Goal: Task Accomplishment & Management: Use online tool/utility

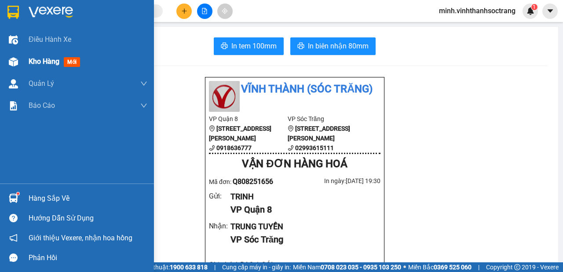
click at [35, 62] on span "Kho hàng" at bounding box center [44, 61] width 31 height 8
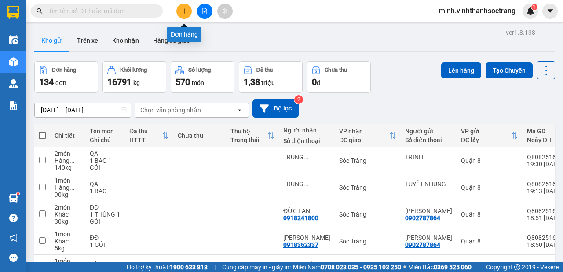
click at [184, 9] on icon "plus" at bounding box center [184, 10] width 0 height 5
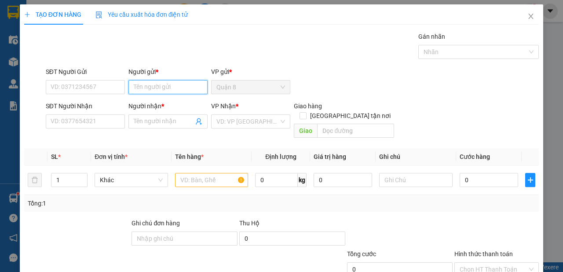
click at [167, 85] on input "Người gửi *" at bounding box center [168, 87] width 79 height 14
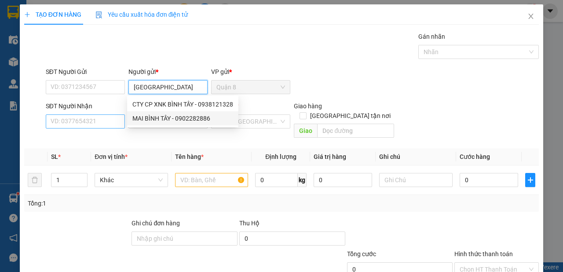
type input "[GEOGRAPHIC_DATA]"
click at [98, 118] on input "SĐT Người Nhận" at bounding box center [85, 121] width 79 height 14
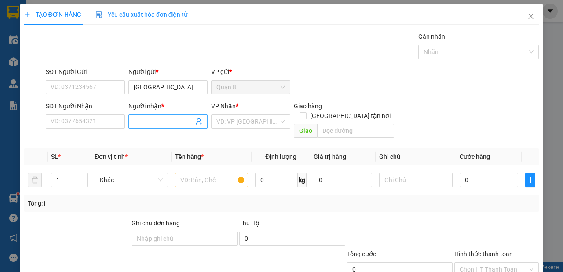
click at [147, 127] on span at bounding box center [168, 121] width 79 height 14
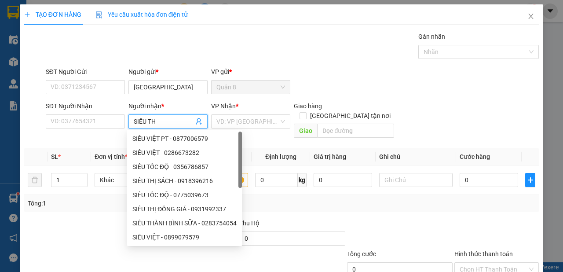
type input "SIÊU THỊ"
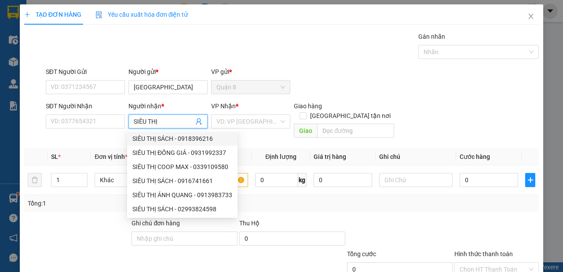
click at [187, 138] on div "SIÊU THỊ SÁCH - 0918396216" at bounding box center [182, 139] width 100 height 10
type input "0918396216"
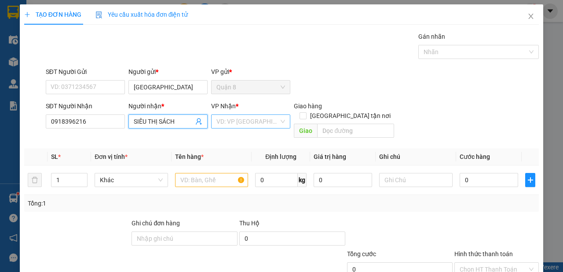
type input "SIÊU THỊ SÁCH"
click at [227, 125] on input "search" at bounding box center [248, 121] width 63 height 13
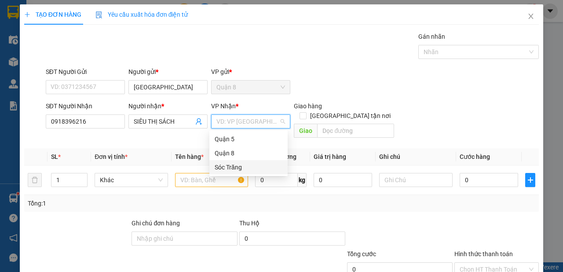
click at [229, 169] on div "Sóc Trăng" at bounding box center [249, 167] width 68 height 10
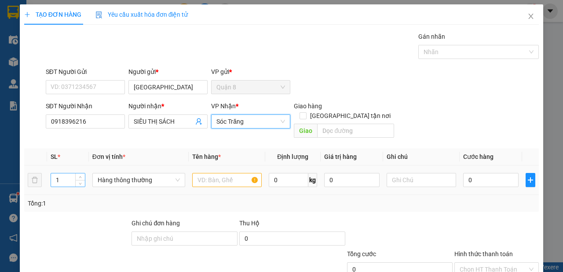
click at [71, 174] on input "1" at bounding box center [68, 179] width 34 height 13
type input "3"
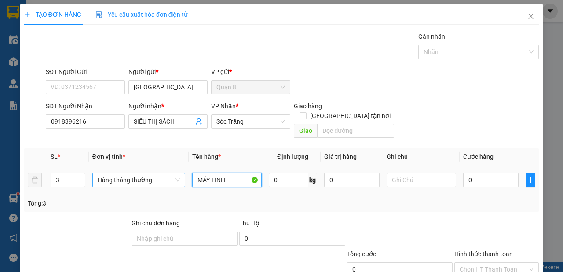
click at [158, 173] on span "Hàng thông thường" at bounding box center [139, 179] width 82 height 13
type input "MÁY TÍNH"
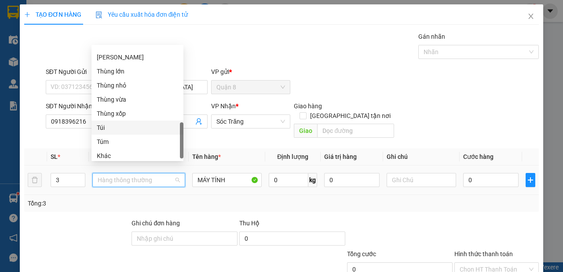
scroll to position [324, 0]
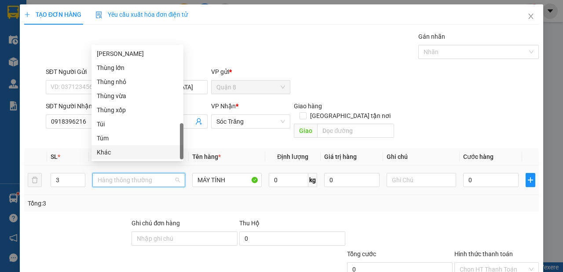
click at [134, 150] on div "Khác" at bounding box center [137, 152] width 81 height 10
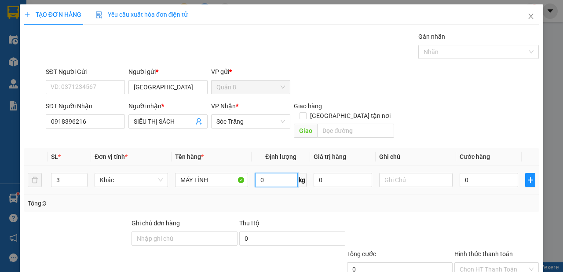
click at [265, 173] on input "0" at bounding box center [276, 180] width 43 height 14
type input "45"
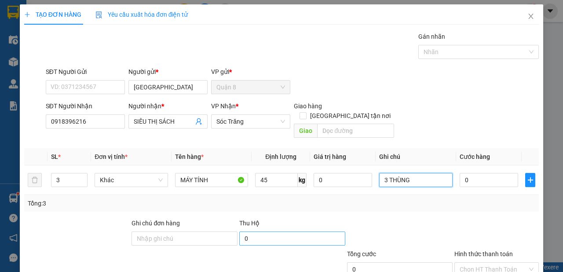
scroll to position [53, 0]
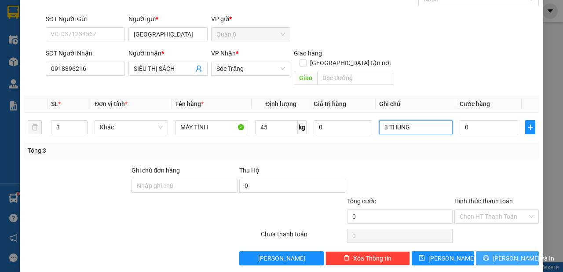
type input "3 THÙNG"
click at [499, 254] on span "[PERSON_NAME] và In" at bounding box center [524, 259] width 62 height 10
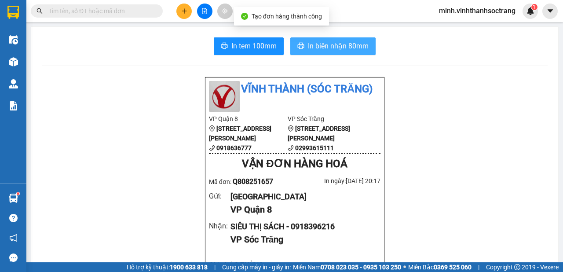
click at [325, 47] on span "In biên nhận 80mm" at bounding box center [338, 45] width 61 height 11
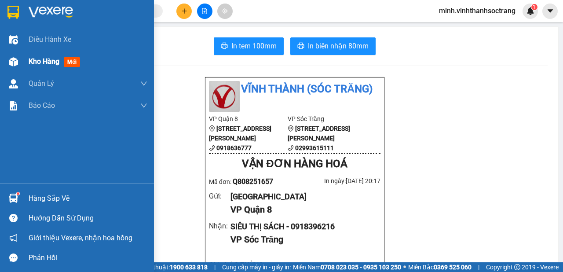
click at [33, 64] on span "Kho hàng" at bounding box center [44, 61] width 31 height 8
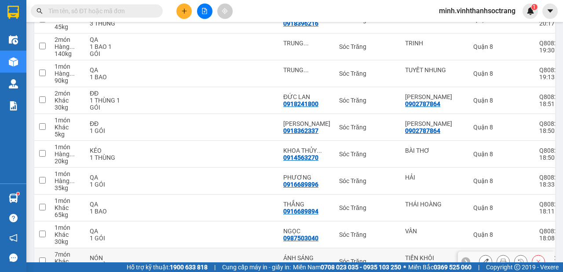
scroll to position [191, 0]
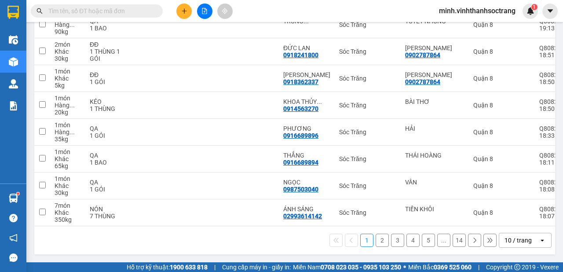
click at [539, 241] on icon "open" at bounding box center [542, 240] width 7 height 7
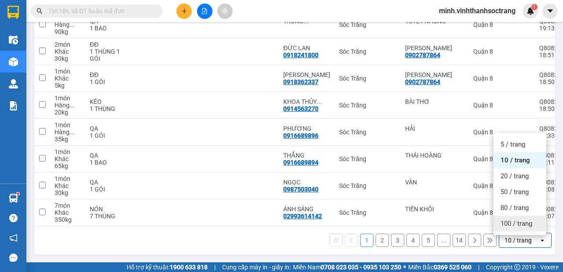
click at [523, 221] on span "100 / trang" at bounding box center [517, 223] width 32 height 9
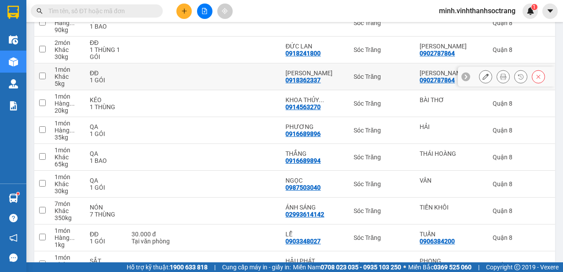
scroll to position [51, 0]
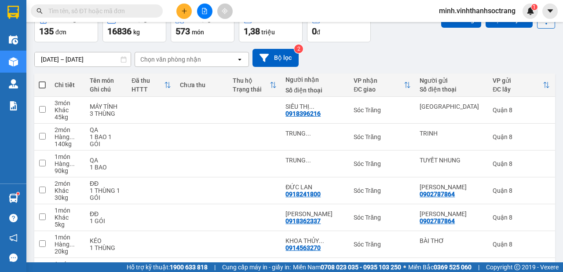
drag, startPoint x: 44, startPoint y: 85, endPoint x: 81, endPoint y: 89, distance: 37.7
click at [43, 85] on span at bounding box center [42, 84] width 7 height 7
click at [42, 81] on input "checkbox" at bounding box center [42, 81] width 0 height 0
checkbox input "true"
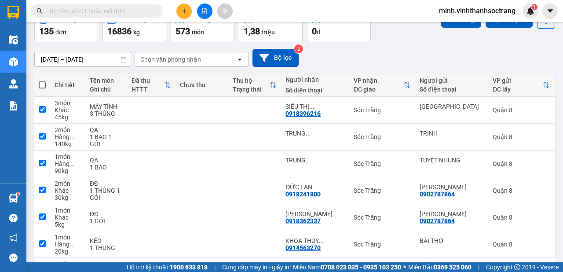
checkbox input "true"
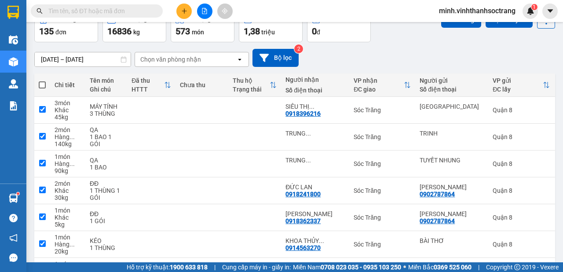
checkbox input "true"
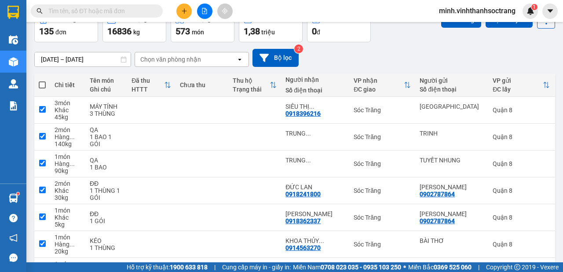
checkbox input "true"
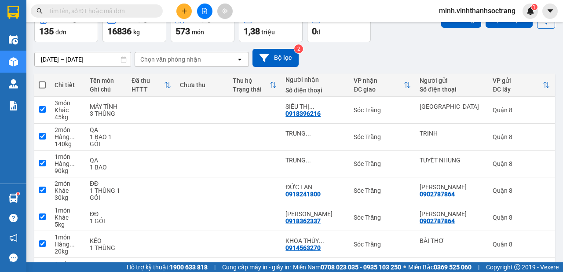
checkbox input "true"
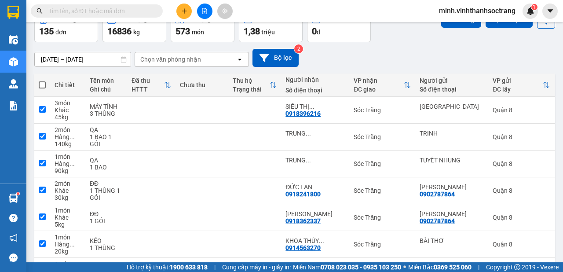
checkbox input "true"
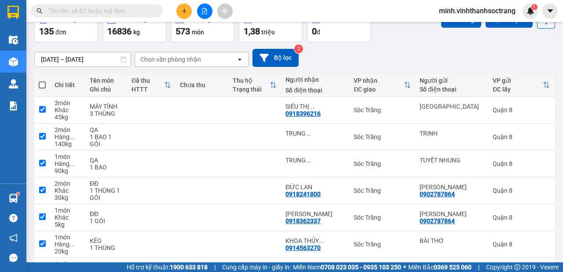
checkbox input "true"
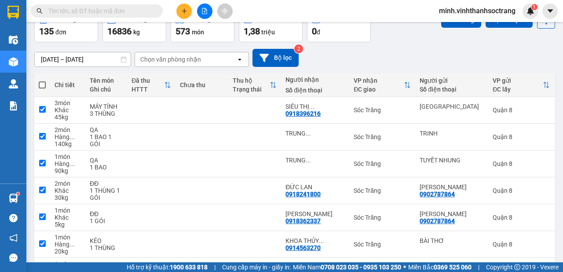
checkbox input "true"
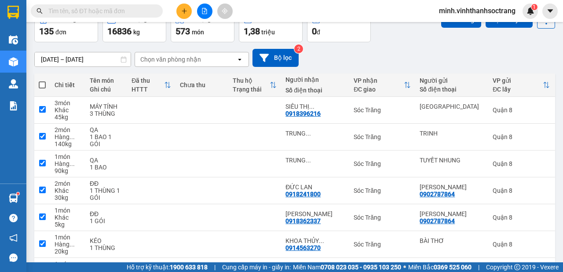
checkbox input "true"
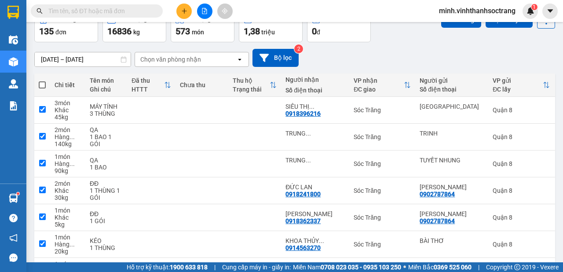
checkbox input "true"
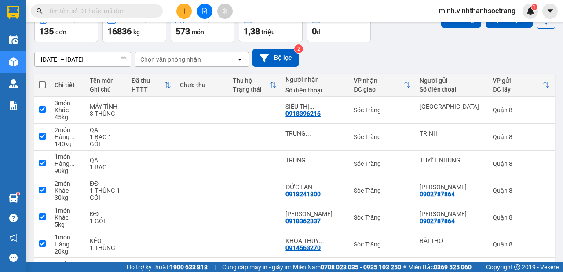
checkbox input "true"
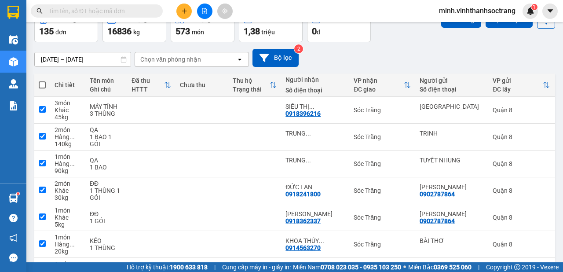
checkbox input "true"
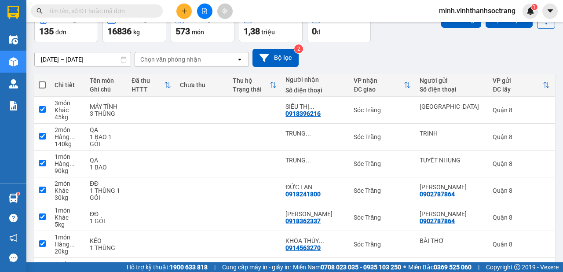
checkbox input "true"
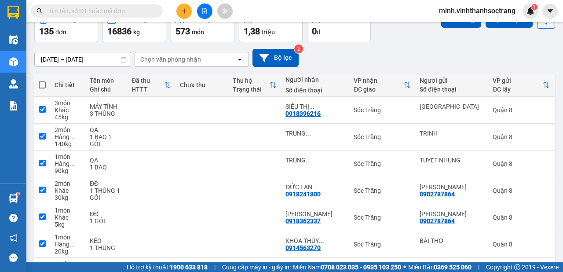
checkbox input "true"
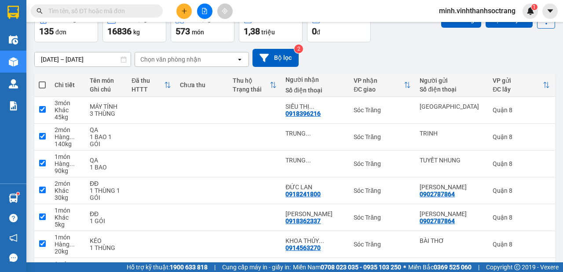
checkbox input "true"
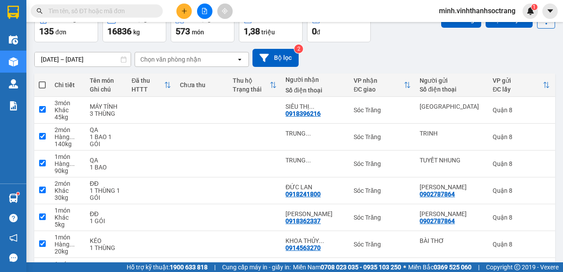
checkbox input "true"
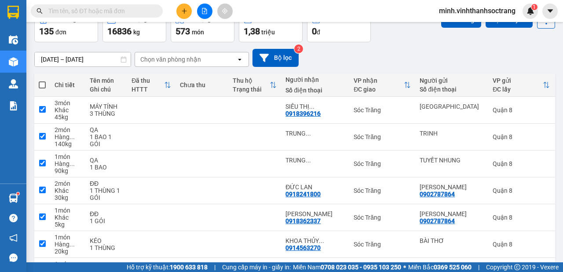
checkbox input "true"
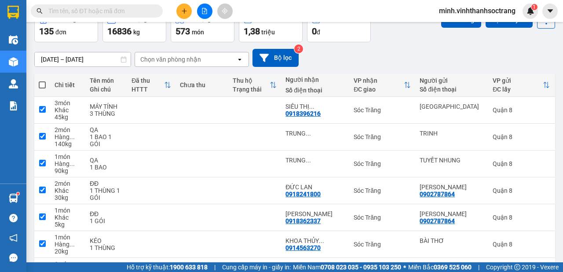
checkbox input "true"
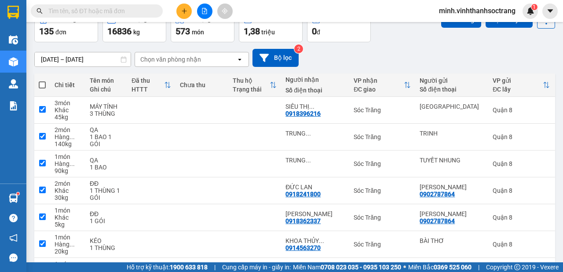
checkbox input "true"
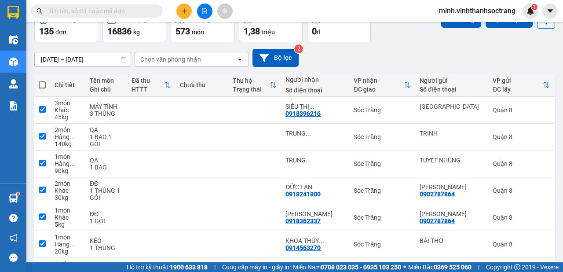
checkbox input "true"
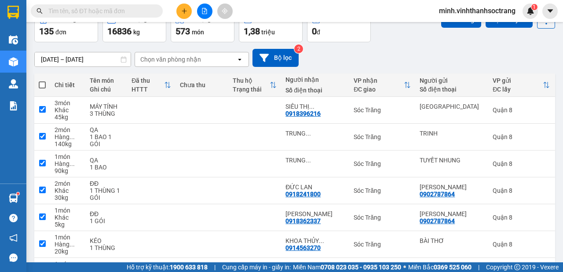
checkbox input "true"
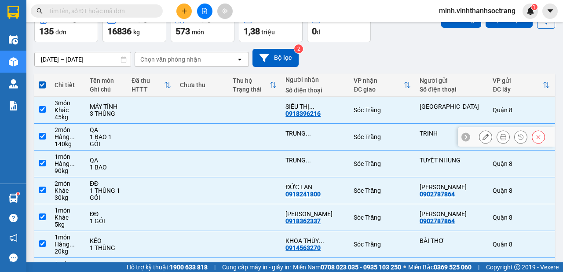
scroll to position [0, 0]
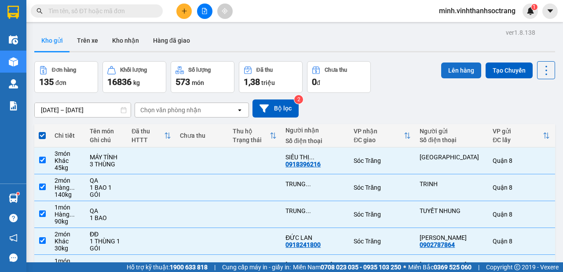
click at [452, 74] on button "Lên hàng" at bounding box center [461, 71] width 40 height 16
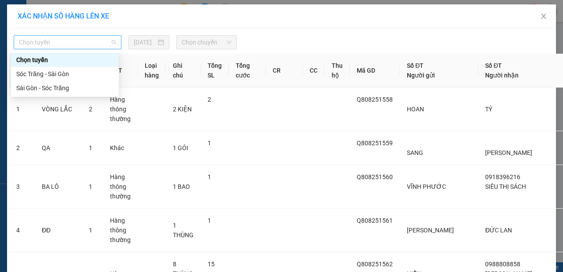
click at [109, 43] on span "Chọn tuyến" at bounding box center [67, 42] width 97 height 13
click at [51, 88] on div "Sài Gòn - Sóc Trăng" at bounding box center [64, 88] width 97 height 10
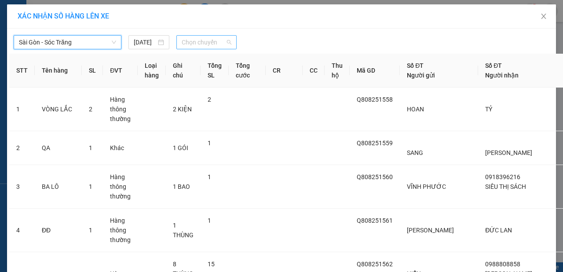
click at [220, 44] on span "Chọn chuyến" at bounding box center [206, 42] width 49 height 13
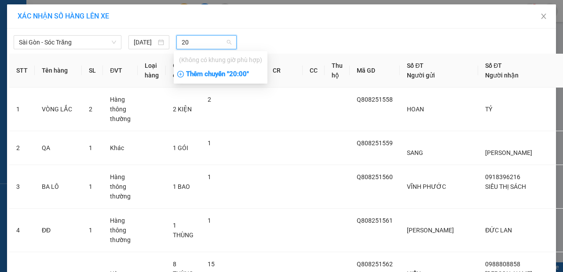
type input "20"
click at [214, 72] on div "Thêm chuyến " 20:00 "" at bounding box center [221, 74] width 94 height 15
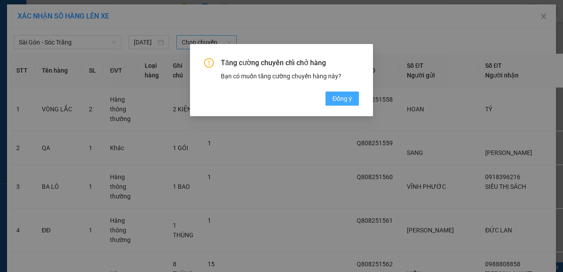
click at [354, 102] on button "Đồng ý" at bounding box center [342, 99] width 33 height 14
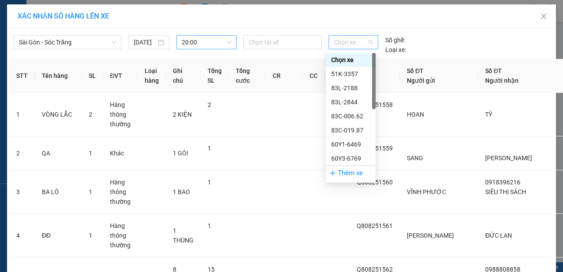
click at [370, 40] on span "Chọn xe" at bounding box center [353, 42] width 39 height 13
click at [352, 129] on div "83C-019.87" at bounding box center [350, 130] width 39 height 10
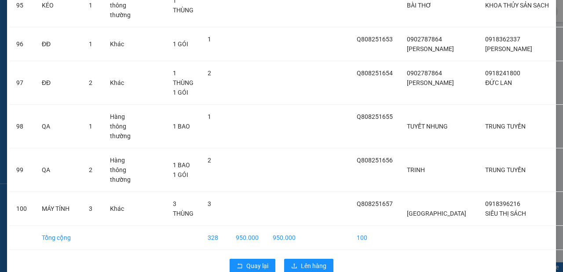
scroll to position [3860, 0]
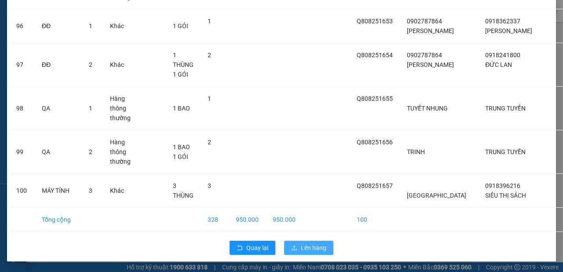
click at [310, 250] on span "Lên hàng" at bounding box center [314, 248] width 26 height 10
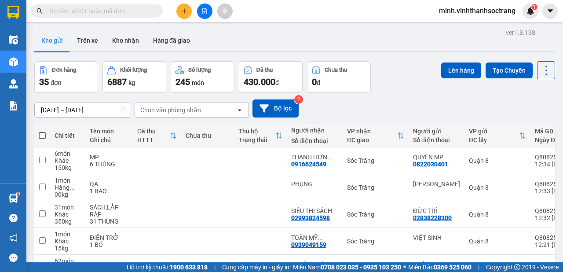
click at [43, 136] on span at bounding box center [42, 135] width 7 height 7
click at [42, 131] on input "checkbox" at bounding box center [42, 131] width 0 height 0
checkbox input "true"
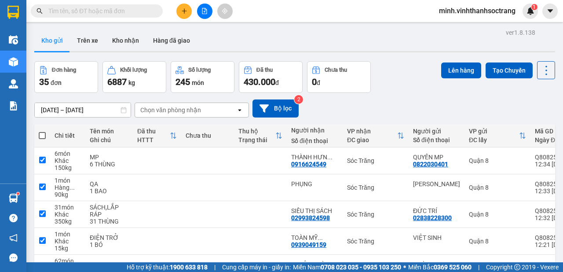
checkbox input "true"
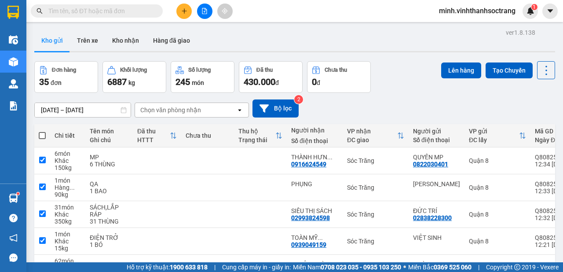
checkbox input "true"
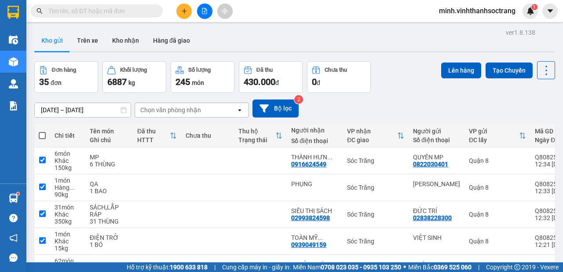
checkbox input "true"
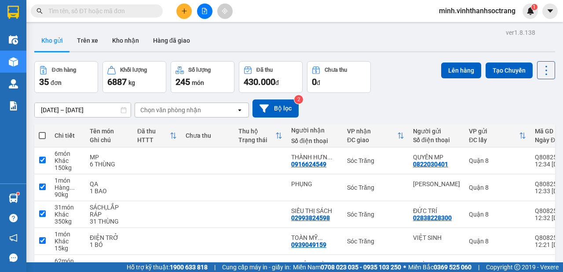
checkbox input "true"
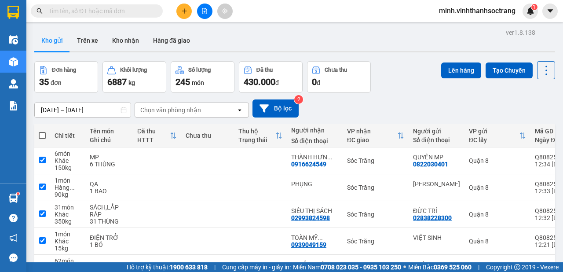
checkbox input "true"
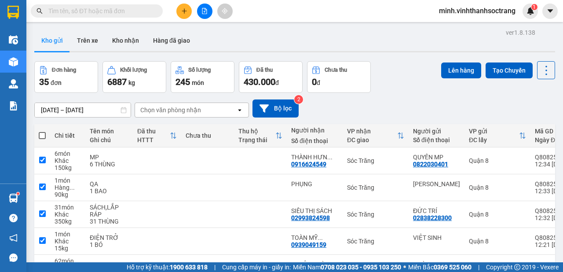
checkbox input "true"
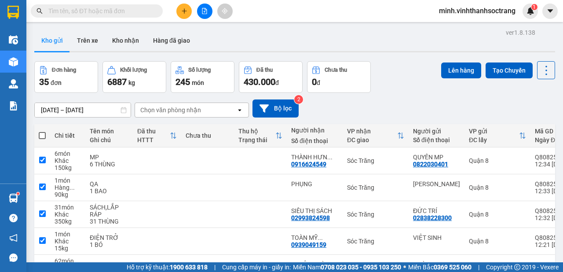
checkbox input "true"
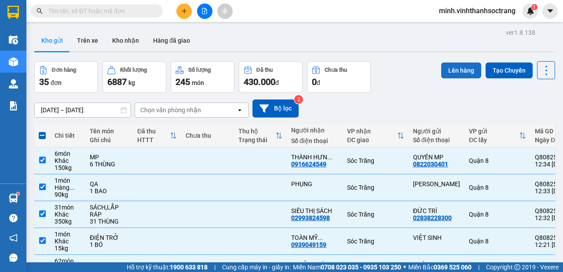
click at [445, 69] on button "Lên hàng" at bounding box center [461, 71] width 40 height 16
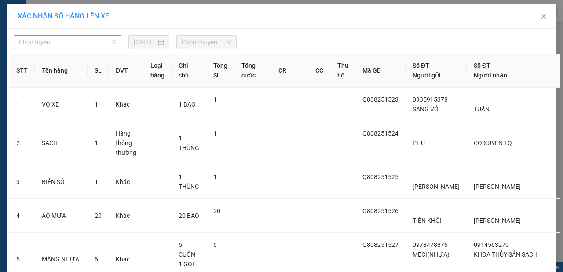
click at [111, 42] on span "Chọn tuyến" at bounding box center [67, 42] width 97 height 13
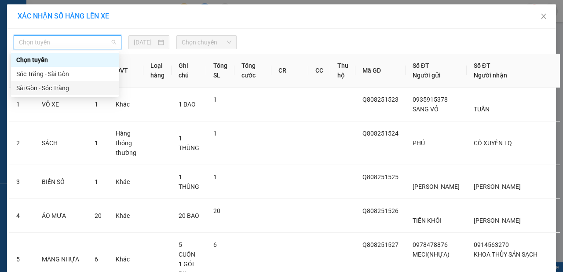
drag, startPoint x: 56, startPoint y: 87, endPoint x: 99, endPoint y: 81, distance: 43.1
click at [56, 86] on div "Sài Gòn - Sóc Trăng" at bounding box center [64, 88] width 97 height 10
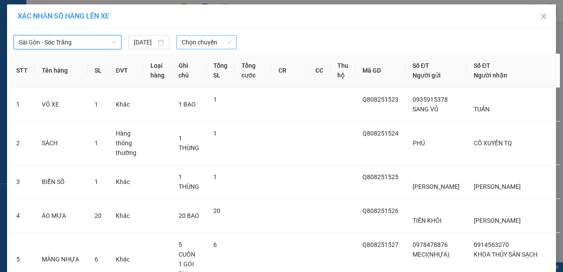
click at [225, 41] on span "Chọn chuyến" at bounding box center [206, 42] width 49 height 13
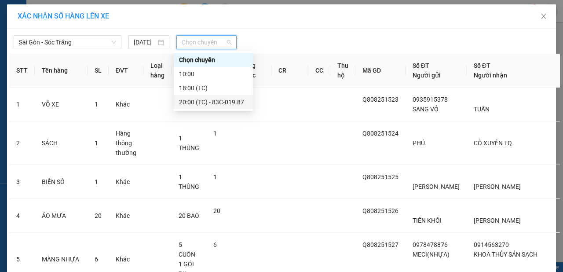
click at [206, 99] on div "20:00 (TC) - 83C-019.87" at bounding box center [213, 102] width 69 height 10
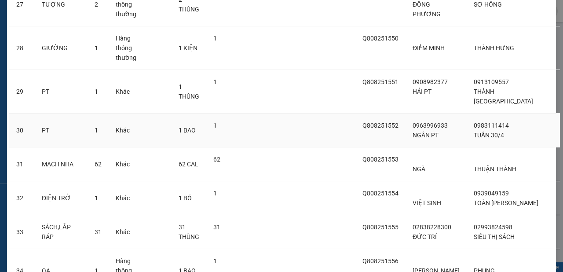
scroll to position [1281, 0]
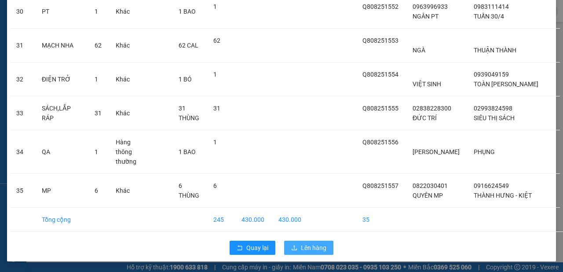
click at [302, 245] on span "Lên hàng" at bounding box center [314, 248] width 26 height 10
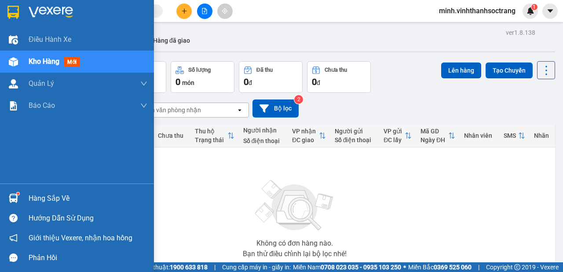
click at [45, 196] on div "Hàng sắp về" at bounding box center [88, 198] width 119 height 13
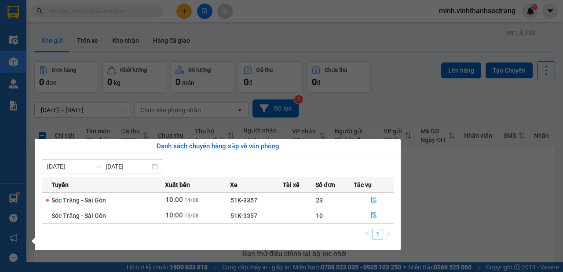
click at [440, 194] on section "Kết quả tìm kiếm ( 0 ) Bộ lọc No Data minh.vinhthanhsoctrang 1 Điều hành xe Kho…" at bounding box center [281, 136] width 563 height 272
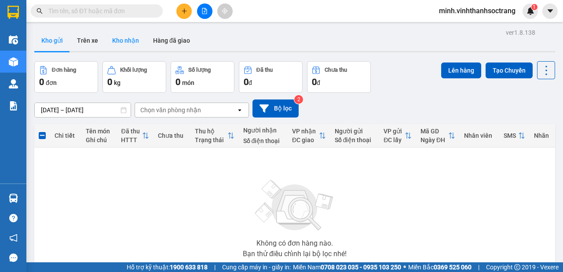
click at [126, 39] on button "Kho nhận" at bounding box center [125, 40] width 41 height 21
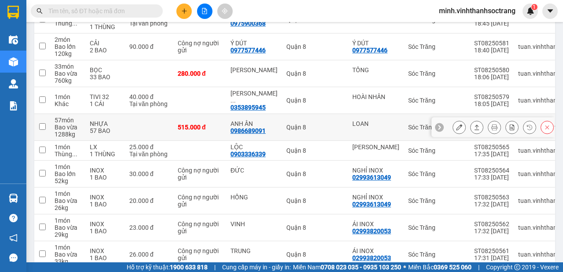
scroll to position [188, 0]
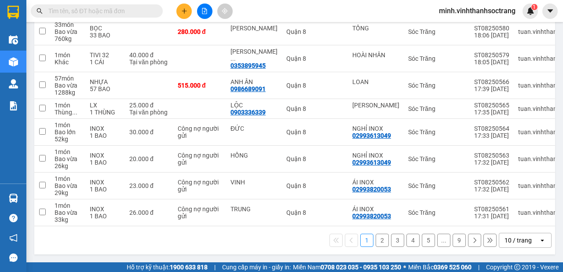
click at [539, 244] on icon "open" at bounding box center [542, 240] width 7 height 7
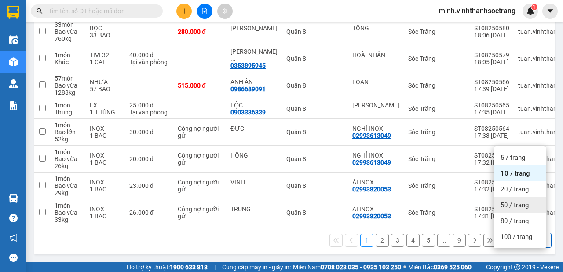
click at [515, 201] on span "50 / trang" at bounding box center [515, 205] width 28 height 9
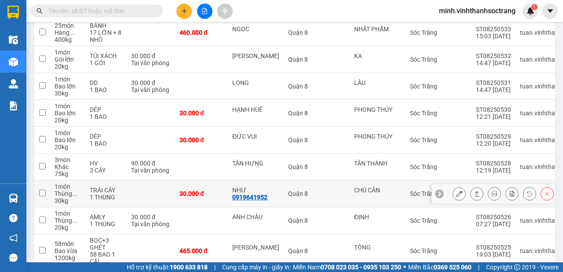
scroll to position [845, 0]
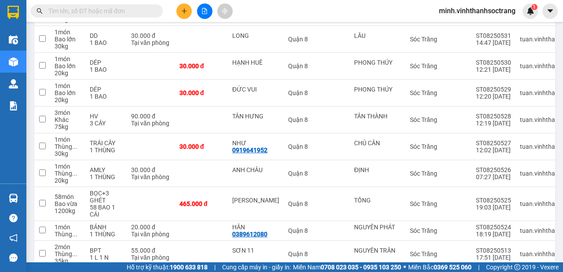
click at [458, 8] on span "minh.vinhthanhsoctrang" at bounding box center [477, 10] width 91 height 11
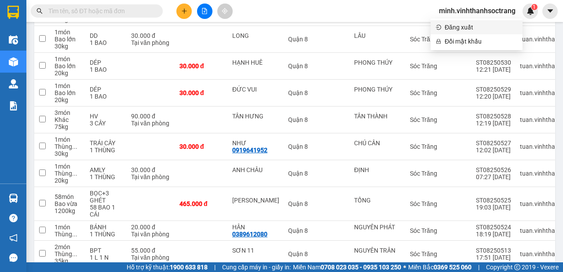
click at [454, 26] on span "Đăng xuất" at bounding box center [481, 27] width 73 height 10
